Goal: Task Accomplishment & Management: Use online tool/utility

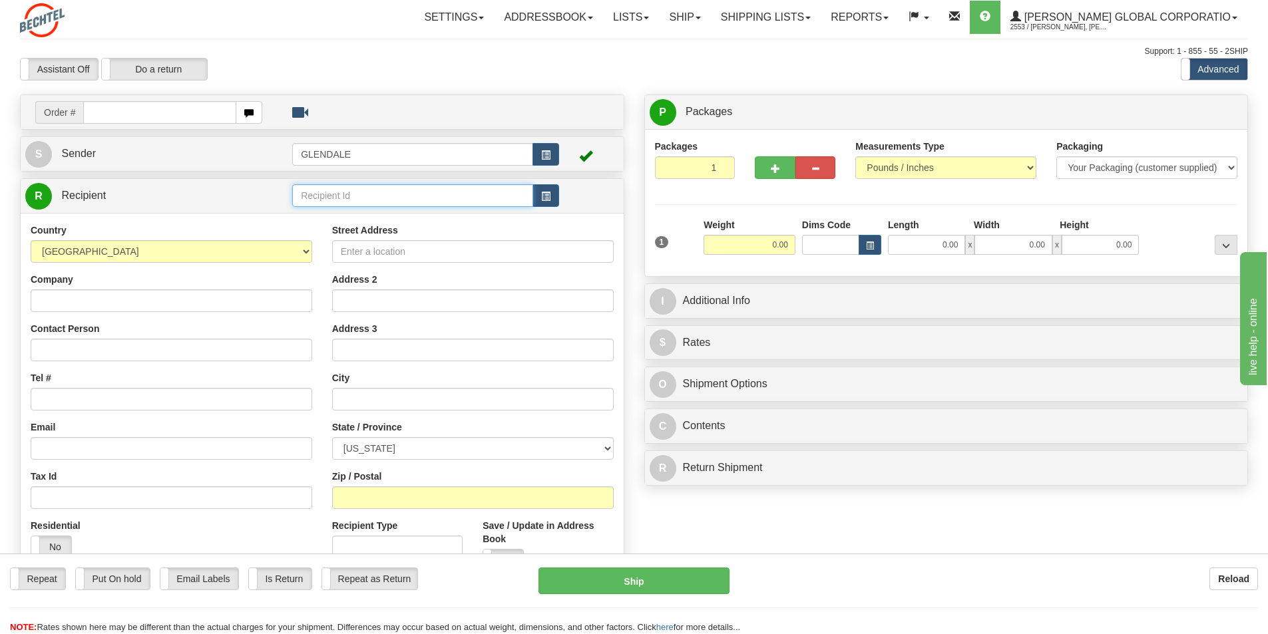
click at [329, 198] on input "text" at bounding box center [412, 195] width 241 height 23
click at [330, 247] on div "[PERSON_NAME]" at bounding box center [410, 251] width 228 height 15
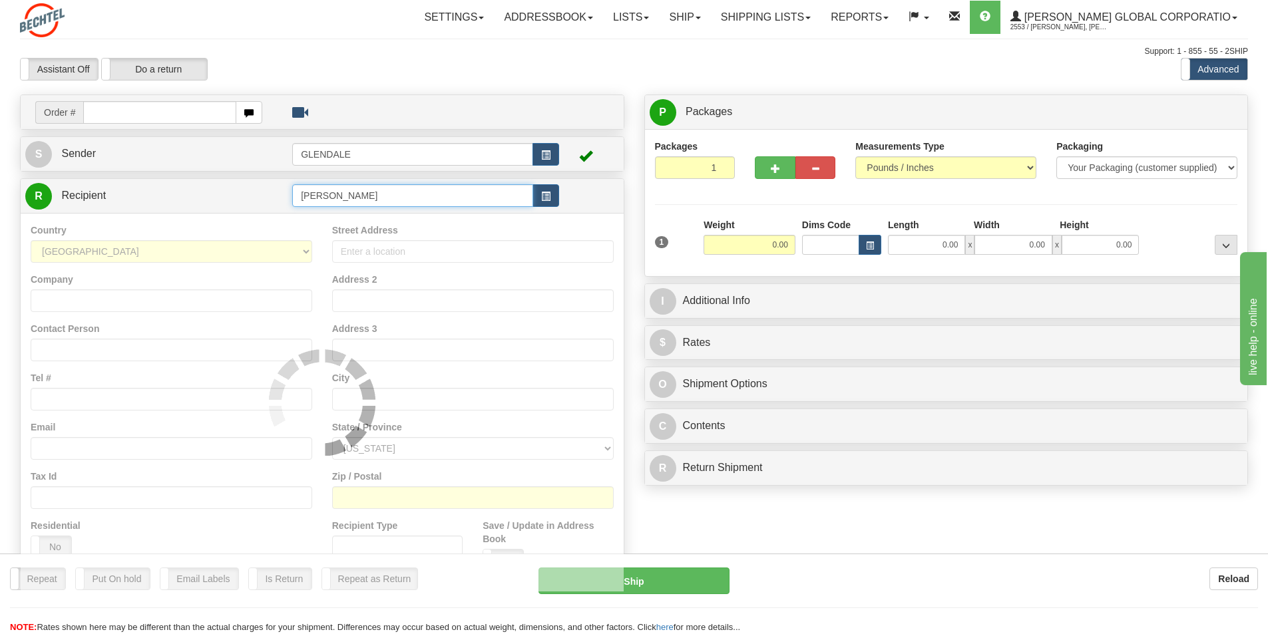
type input "[PERSON_NAME]"
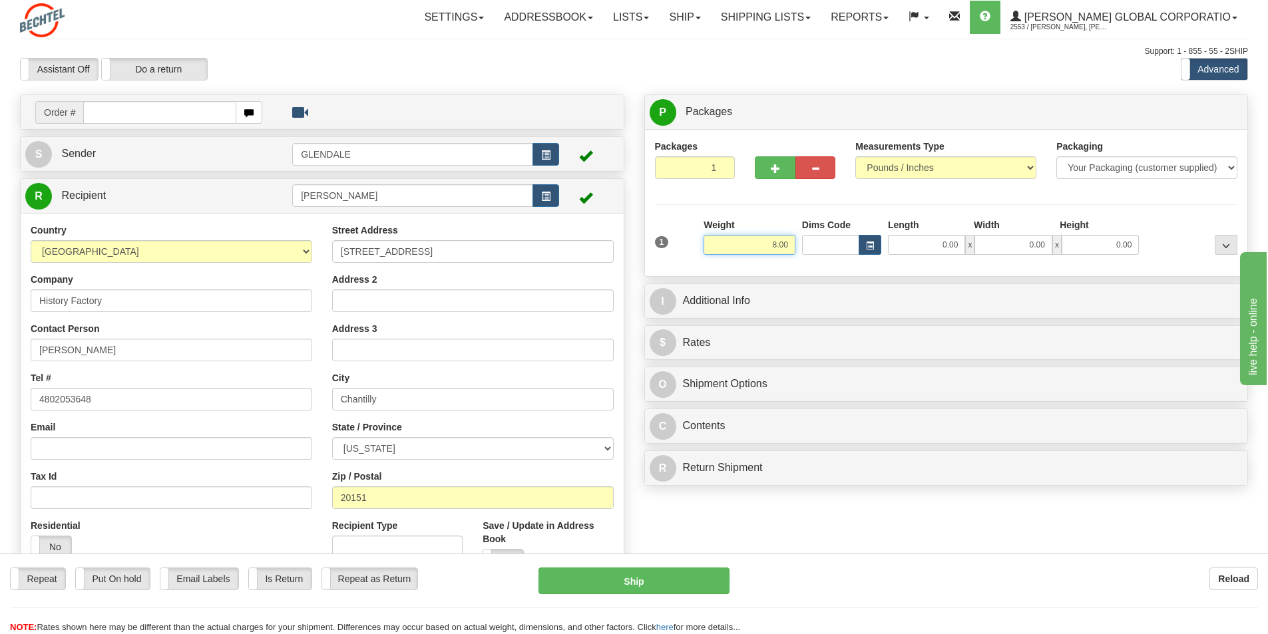
type input "8.00"
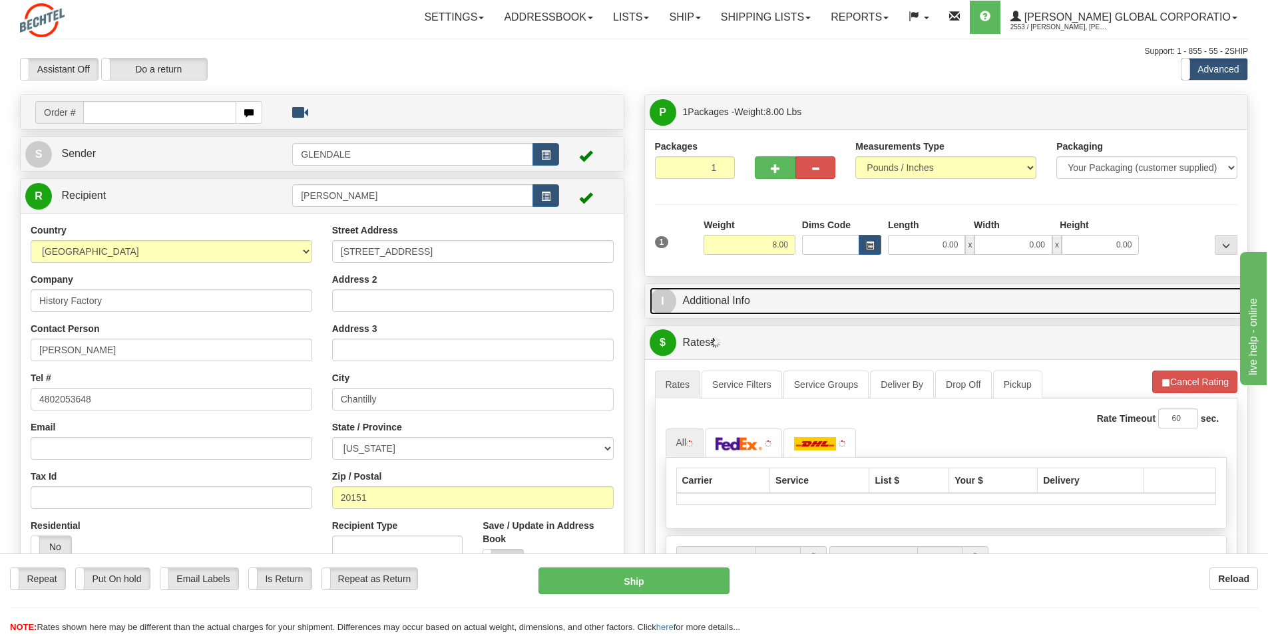
click at [704, 302] on link "I Additional Info" at bounding box center [947, 301] width 594 height 27
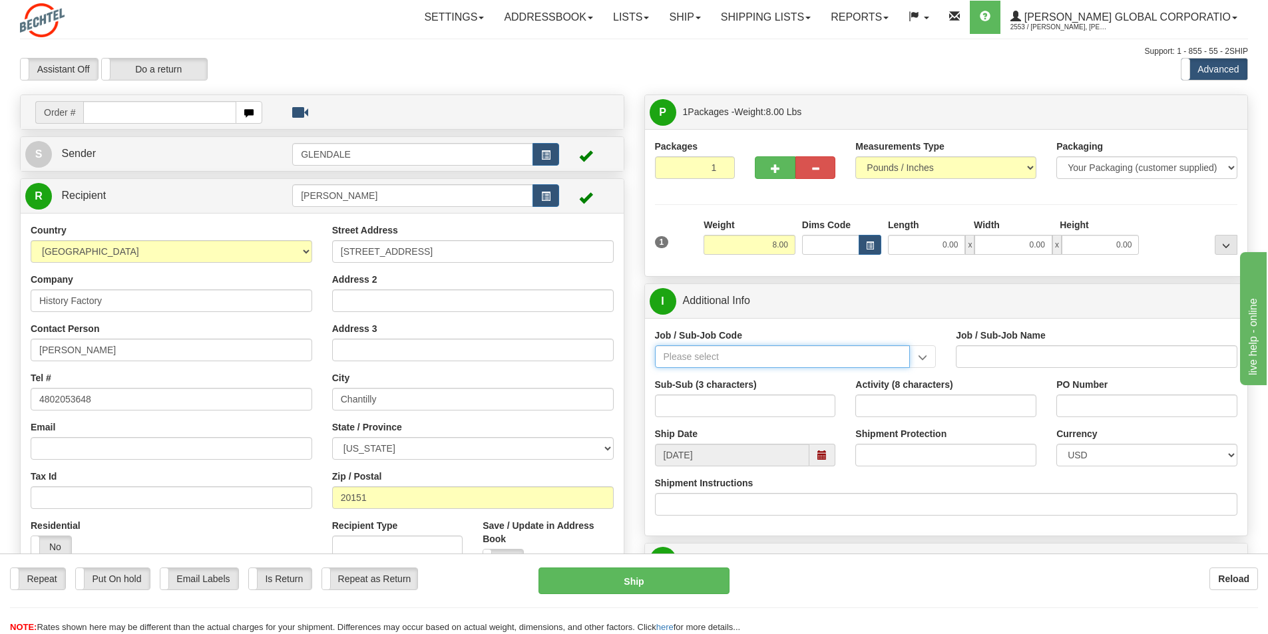
click at [678, 356] on input "Job / Sub-Job Code" at bounding box center [783, 357] width 256 height 23
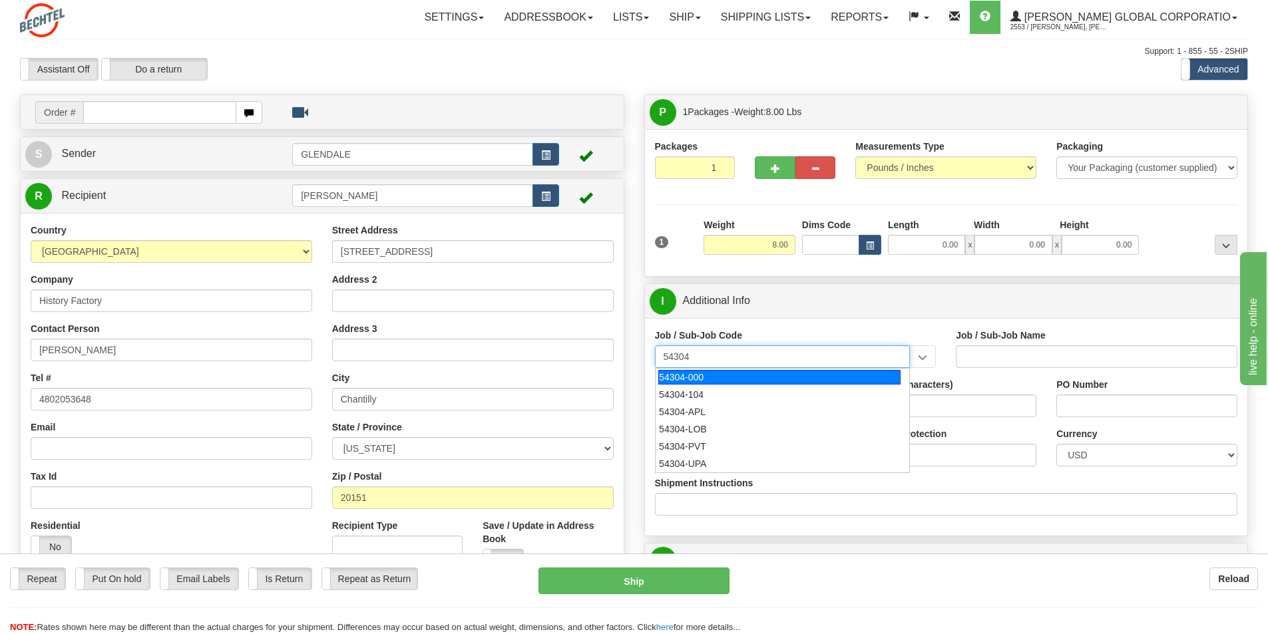
click at [678, 377] on div "54304-000" at bounding box center [779, 377] width 242 height 15
type input "54304-000"
type input "CORPORATE CITIZENSHIP - PUBLIC AFFAIRS & CONTRIBUT"
type input "54304-000"
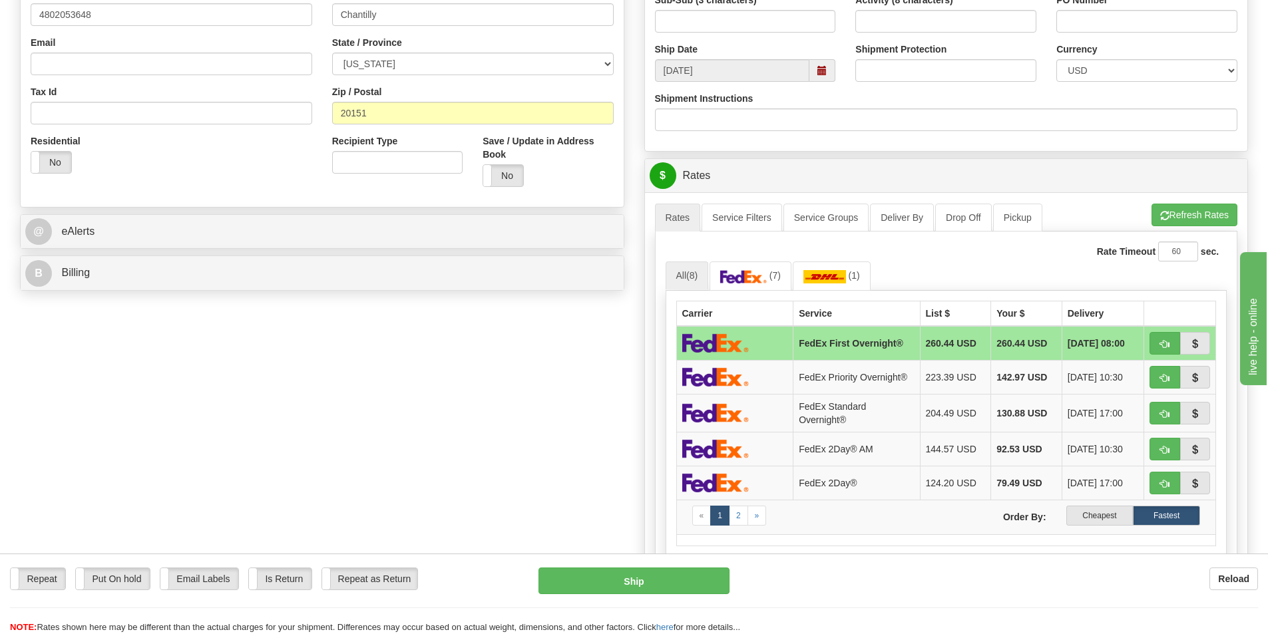
scroll to position [399, 0]
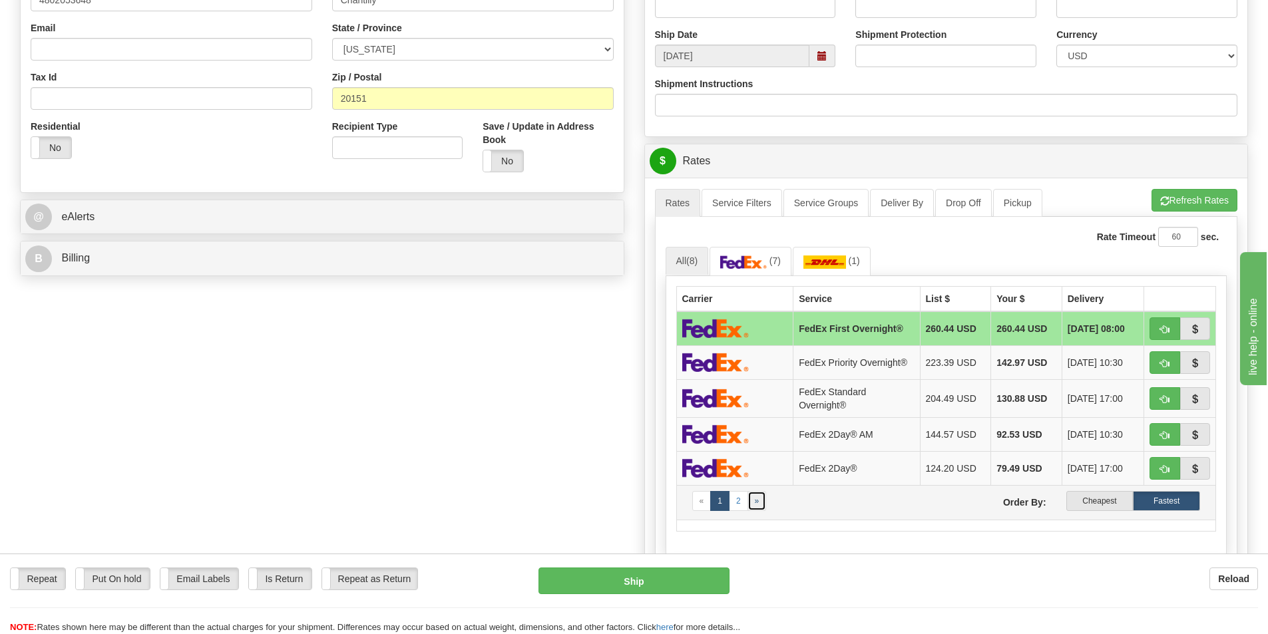
click at [758, 501] on span "»" at bounding box center [757, 501] width 5 height 9
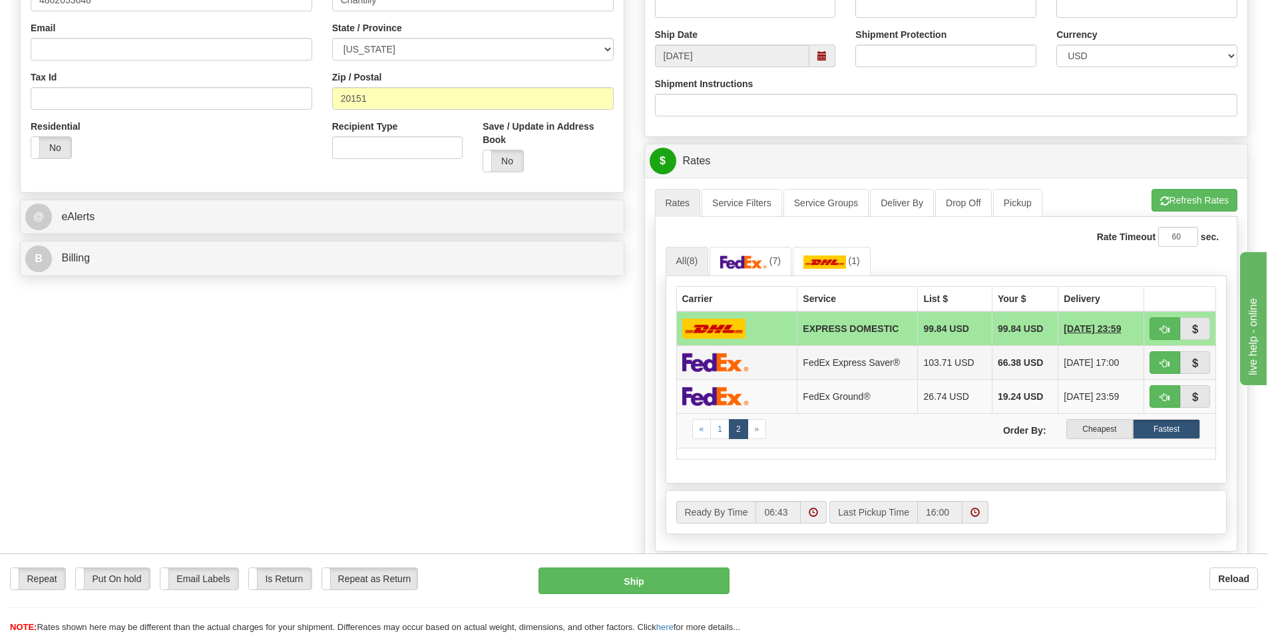
click at [725, 363] on img at bounding box center [715, 362] width 67 height 19
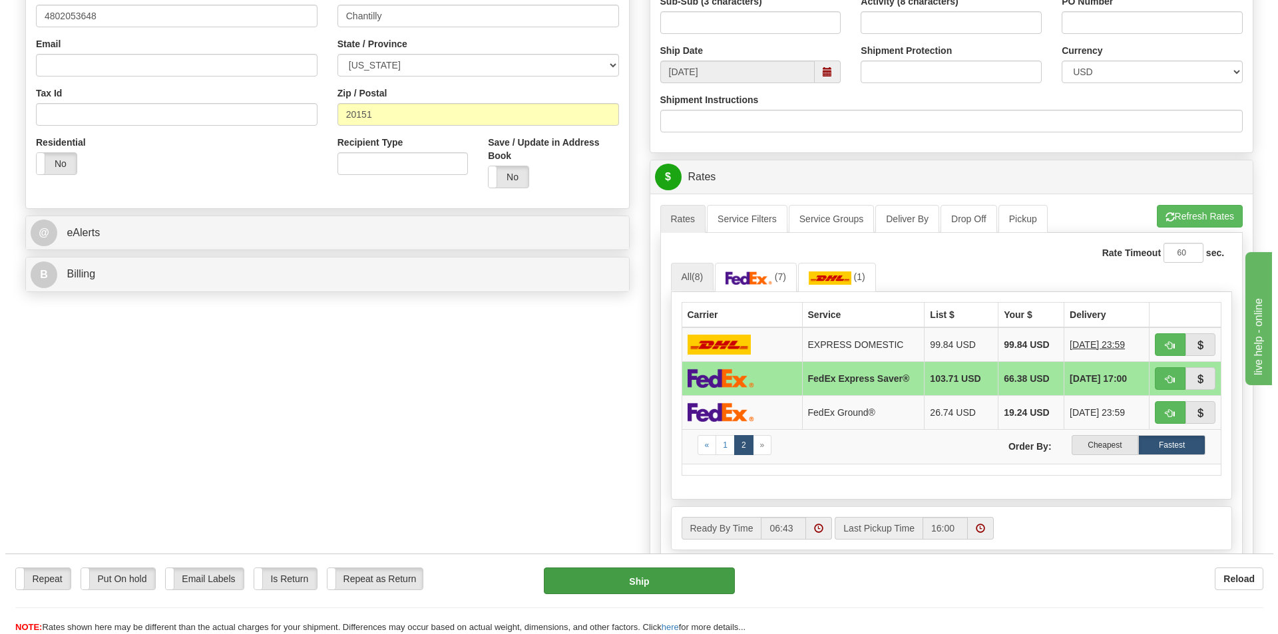
scroll to position [466, 0]
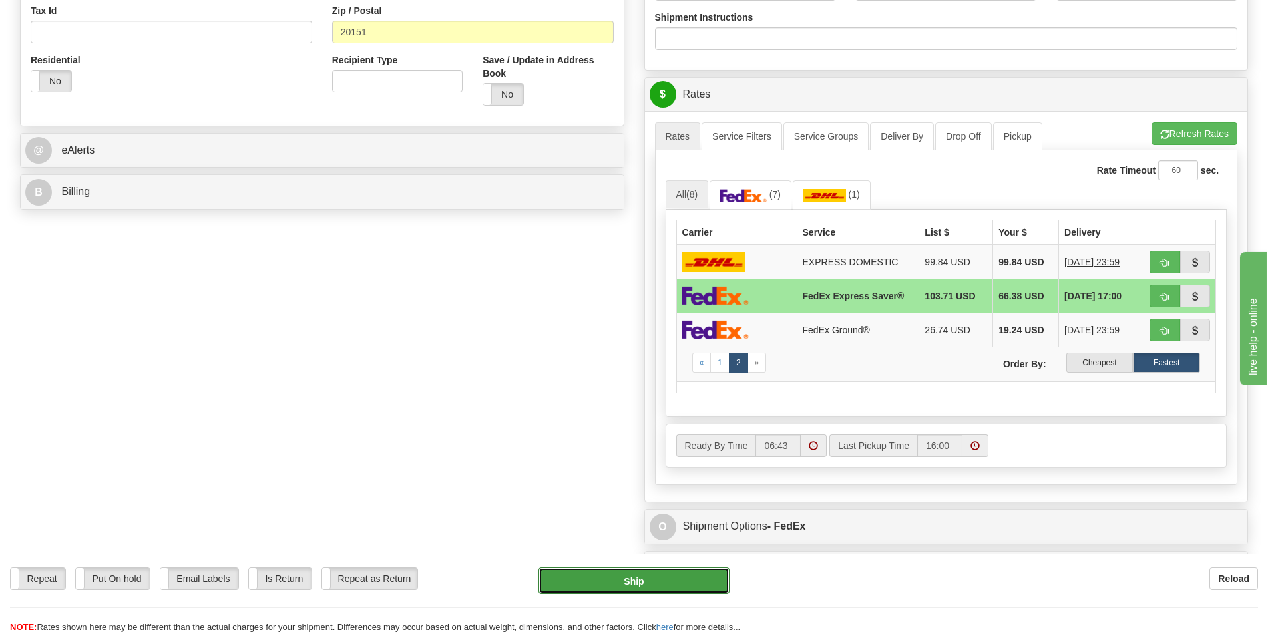
click at [626, 579] on button "Ship" at bounding box center [634, 581] width 191 height 27
type input "20"
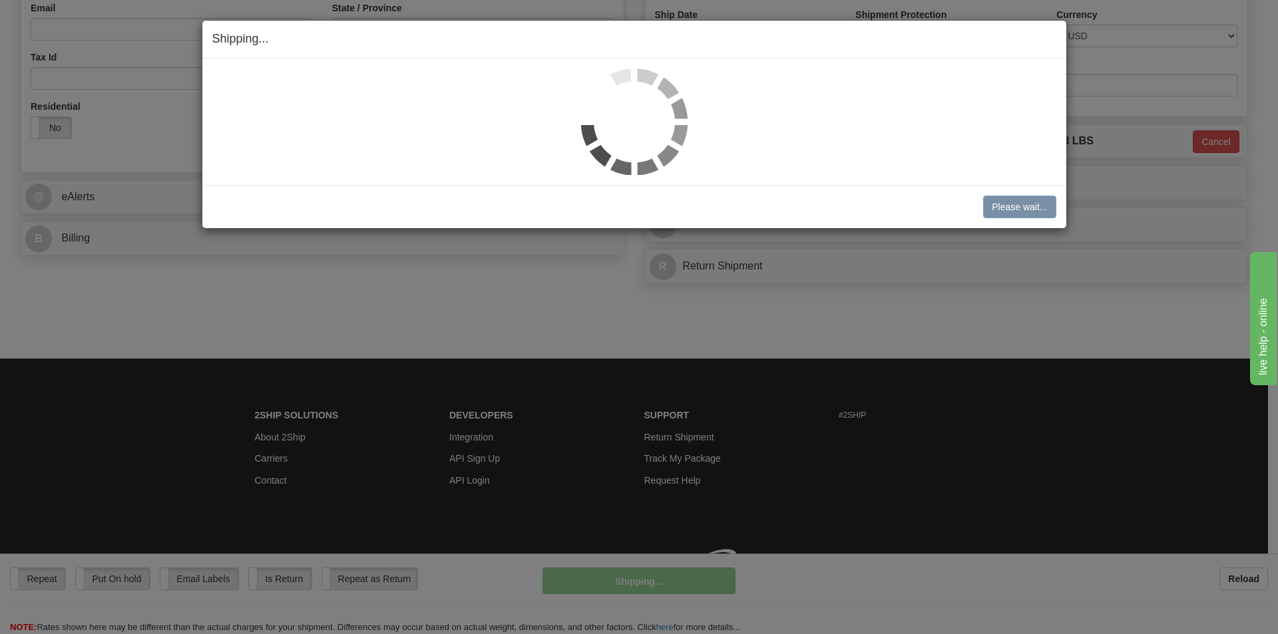
scroll to position [439, 0]
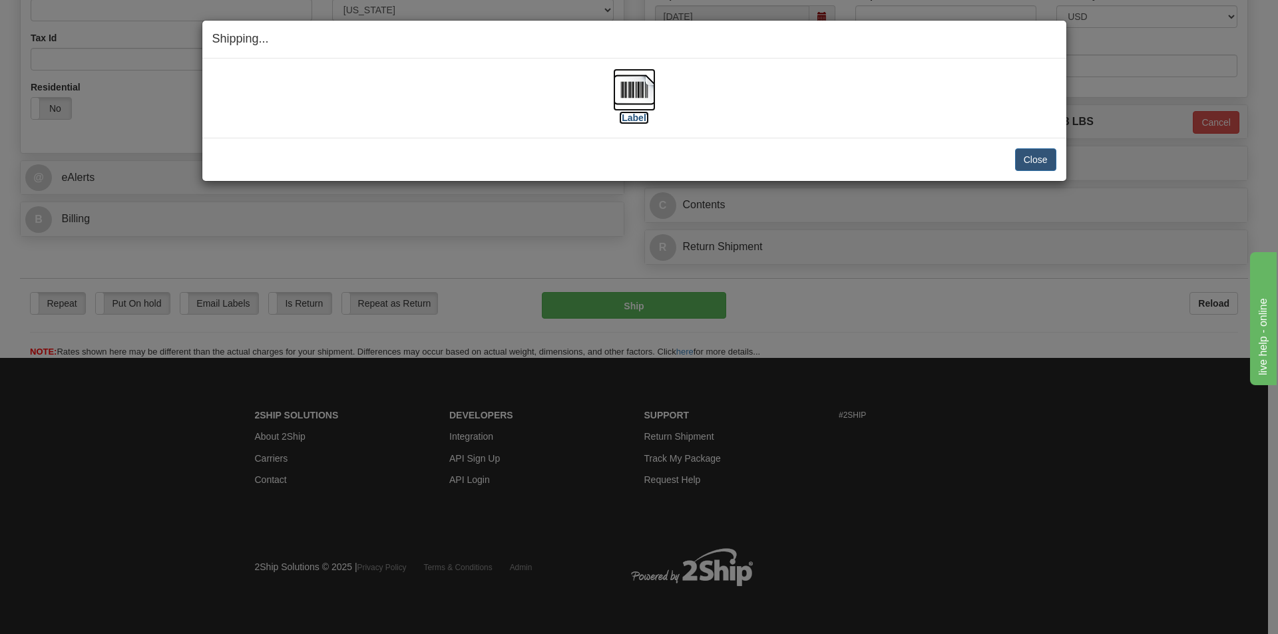
click at [627, 83] on img at bounding box center [634, 90] width 43 height 43
